Goal: Information Seeking & Learning: Learn about a topic

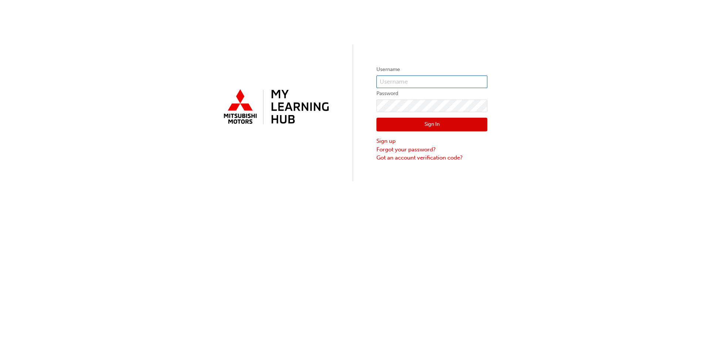
type input "jward"
click at [434, 125] on button "Sign In" at bounding box center [431, 125] width 111 height 14
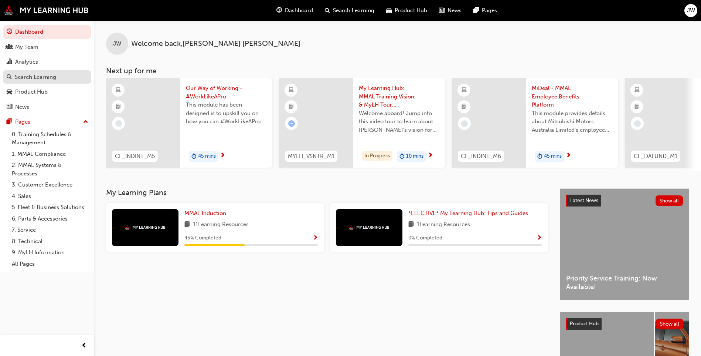
click at [44, 79] on div "Search Learning" at bounding box center [35, 77] width 41 height 9
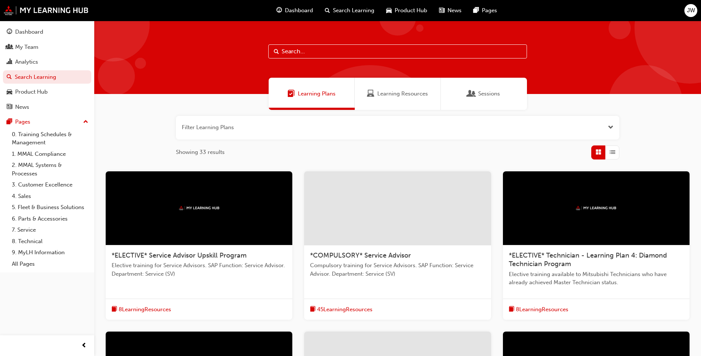
click at [323, 50] on input "text" at bounding box center [397, 51] width 259 height 14
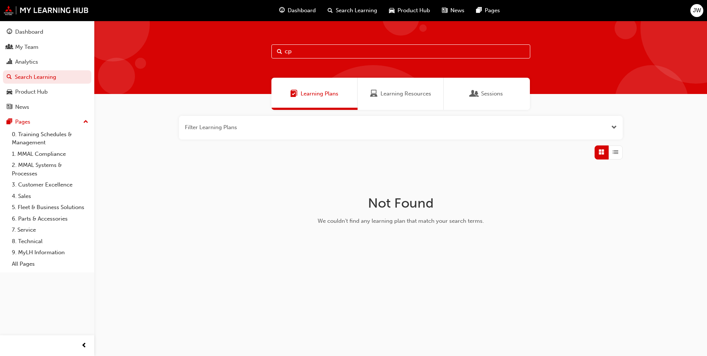
type input "c"
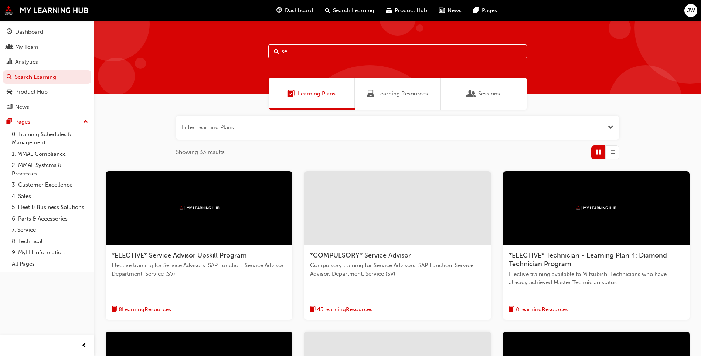
type input "s"
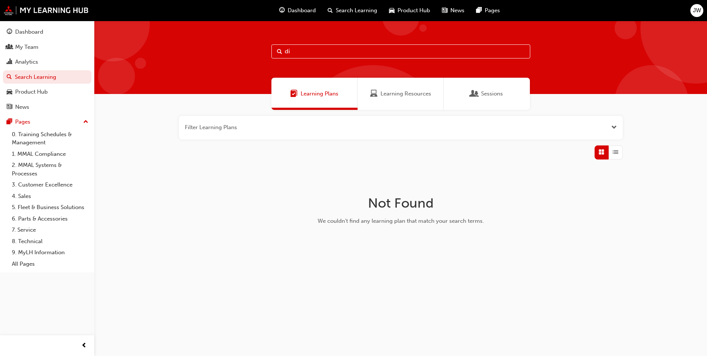
type input "d"
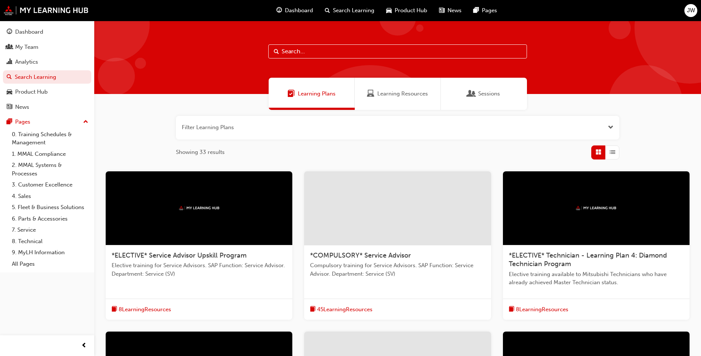
click at [414, 92] on span "Learning Resources" at bounding box center [402, 93] width 51 height 9
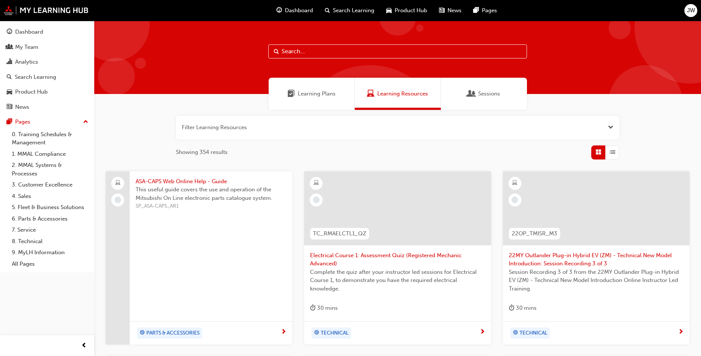
click at [308, 54] on input "text" at bounding box center [397, 51] width 259 height 14
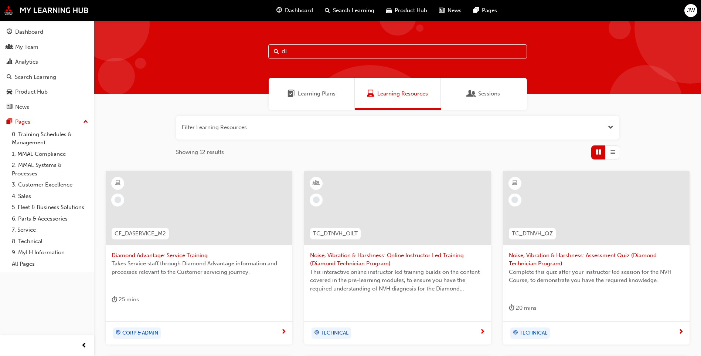
type input "d"
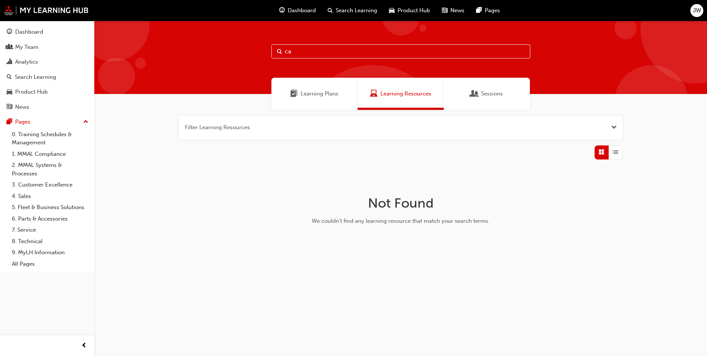
type input "c"
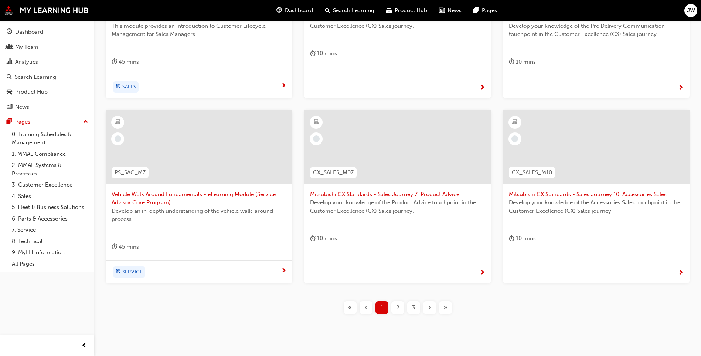
scroll to position [259, 0]
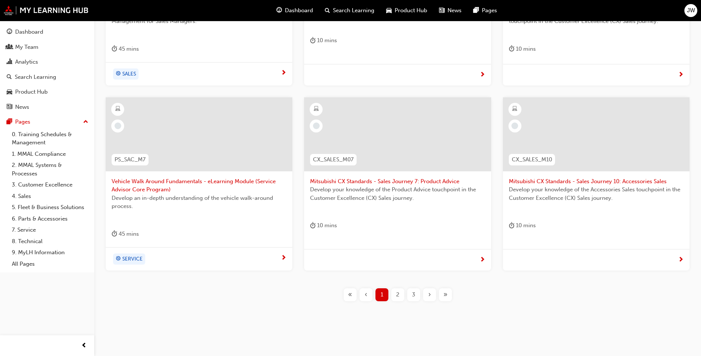
click at [395, 294] on div "2" at bounding box center [397, 294] width 13 height 13
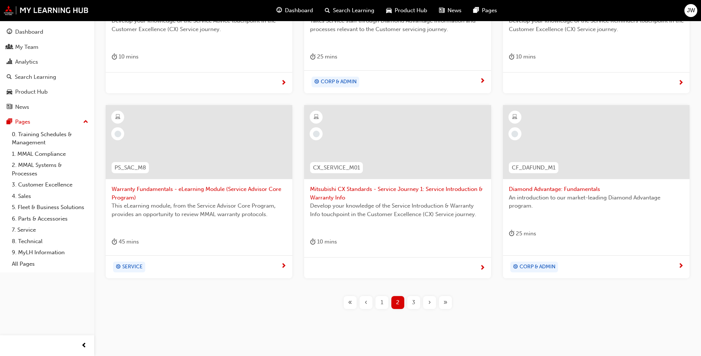
scroll to position [255, 0]
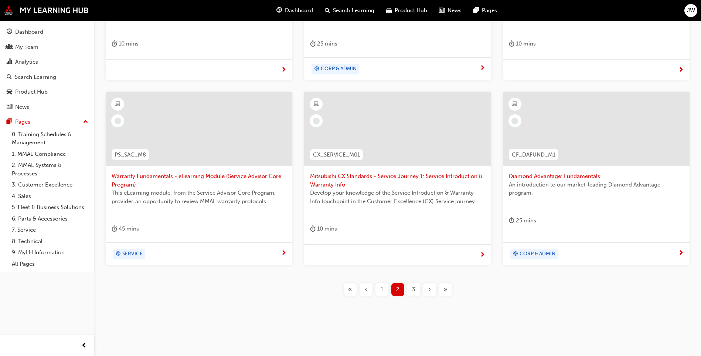
click at [430, 290] on span "›" at bounding box center [429, 289] width 3 height 9
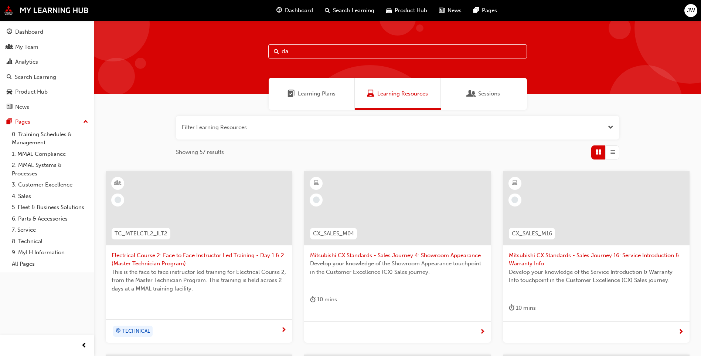
click at [293, 49] on input "da" at bounding box center [397, 51] width 259 height 14
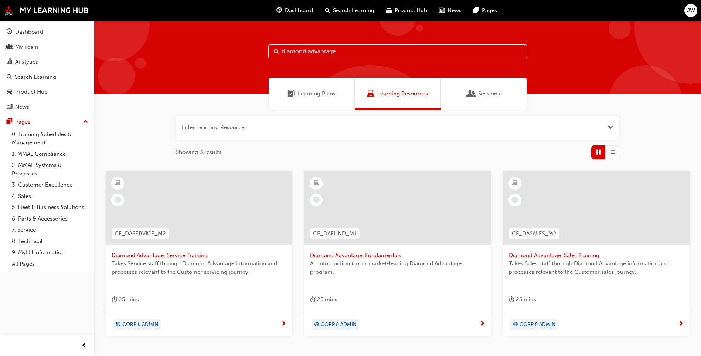
type input "diamond advantage"
click at [198, 261] on span "Takes Service staff through Diamond Advantage information and processes relevan…" at bounding box center [199, 267] width 175 height 17
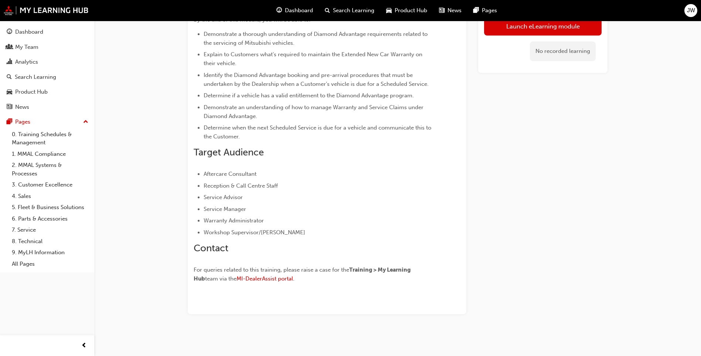
scroll to position [165, 0]
click at [255, 278] on span "MI-DealerAssist portal" at bounding box center [265, 278] width 57 height 7
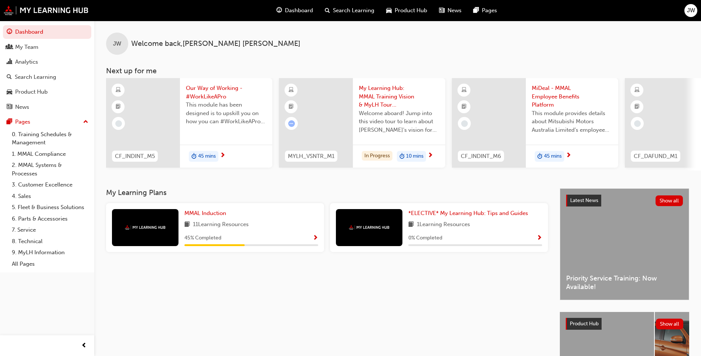
click at [349, 9] on span "Search Learning" at bounding box center [353, 10] width 41 height 9
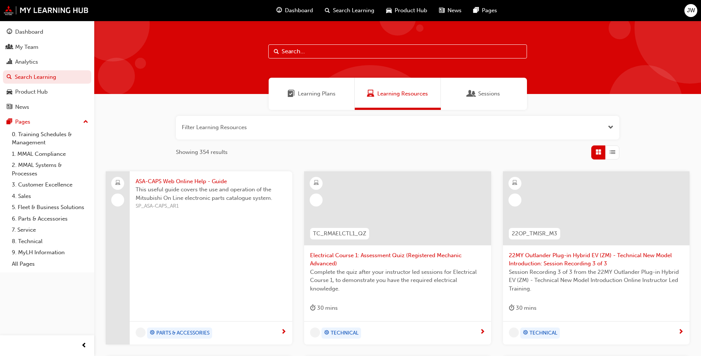
click at [317, 53] on input "text" at bounding box center [397, 51] width 259 height 14
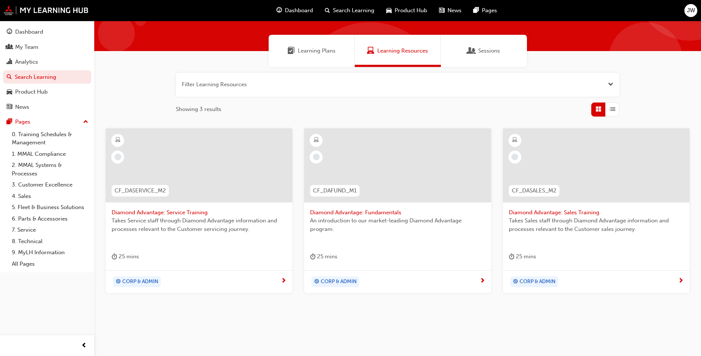
scroll to position [52, 0]
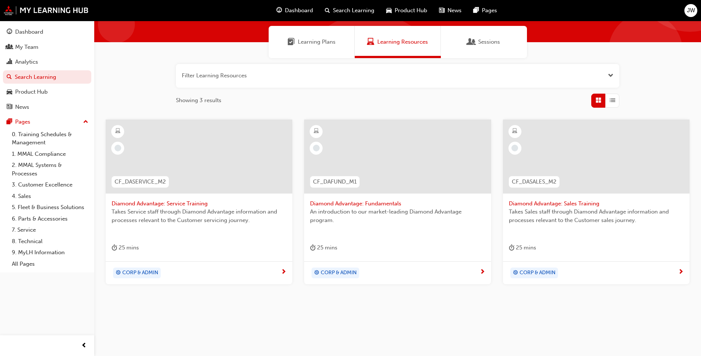
type input "diamond advantage"
click at [283, 272] on span "next-icon" at bounding box center [284, 272] width 6 height 7
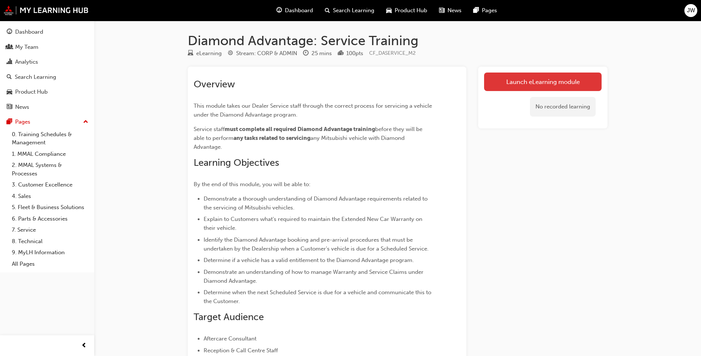
click at [538, 82] on link "Launch eLearning module" at bounding box center [543, 81] width 118 height 18
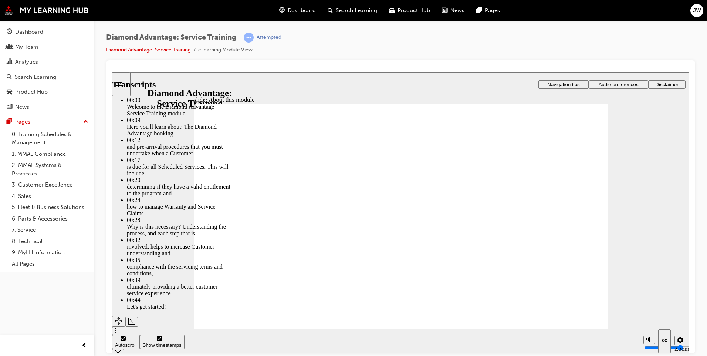
type input "47"
